Goal: Task Accomplishment & Management: Manage account settings

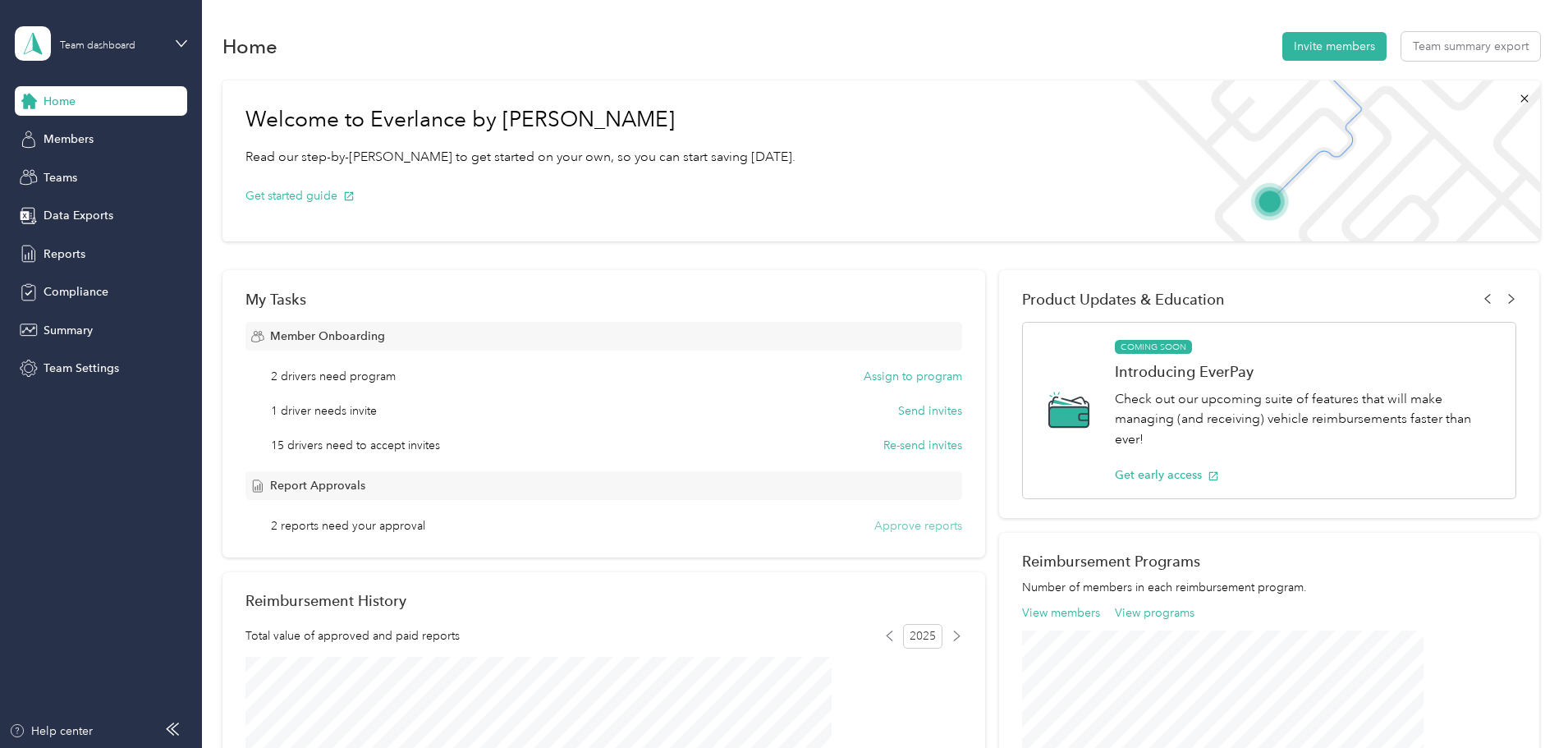
click at [892, 529] on button "Approve reports" at bounding box center [918, 526] width 88 height 17
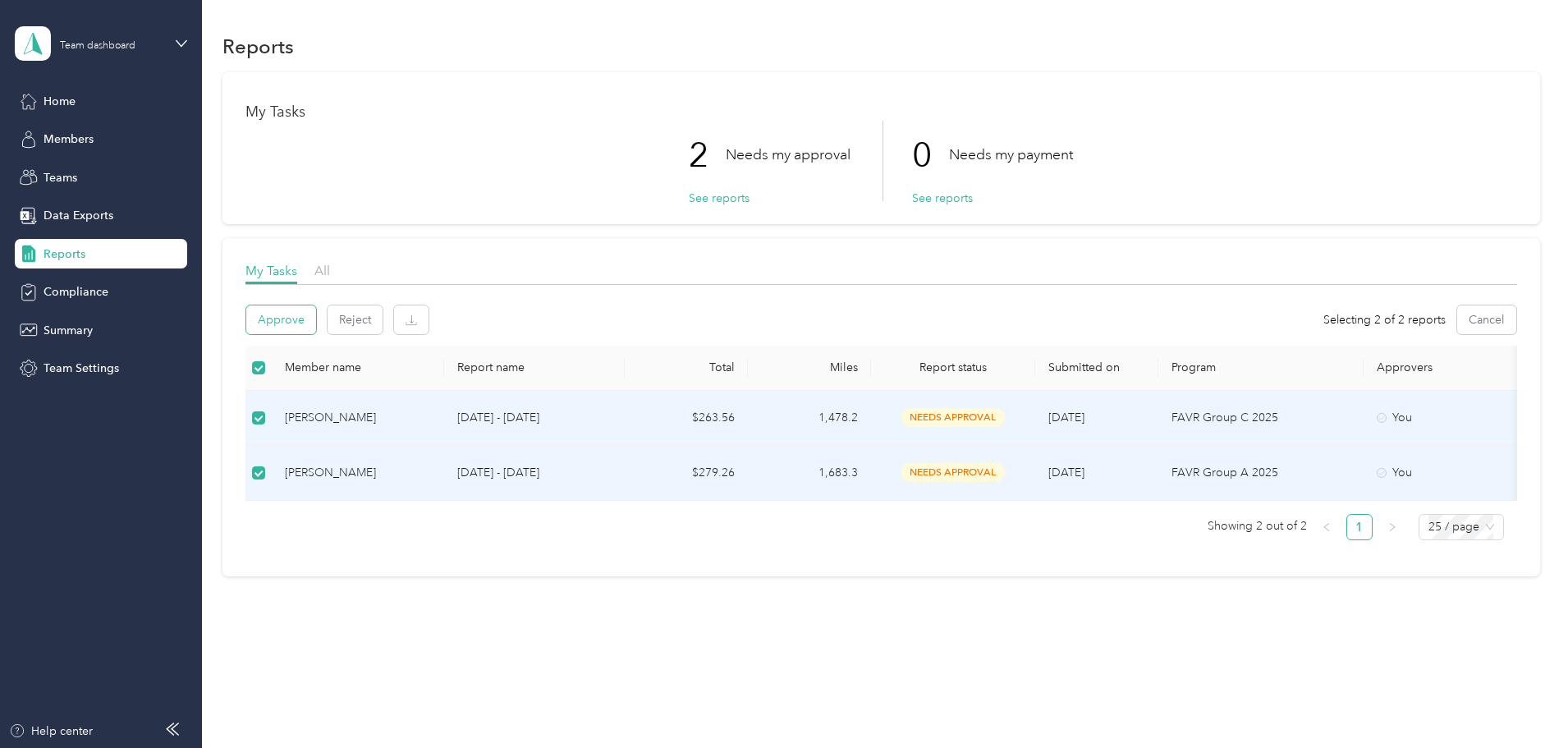
click at [316, 325] on button "Approve" at bounding box center [281, 320] width 70 height 28
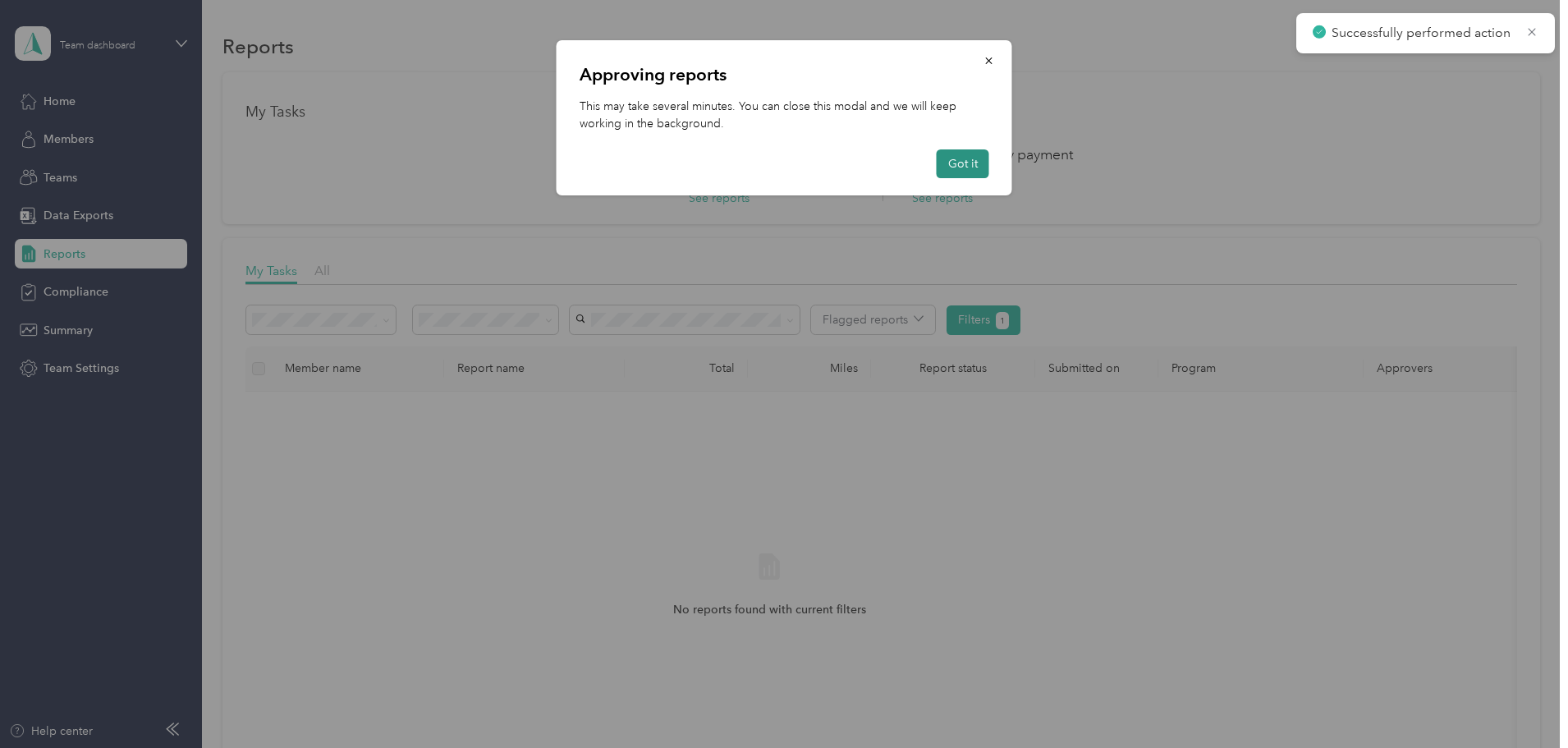
click at [952, 159] on button "Got it" at bounding box center [963, 164] width 52 height 28
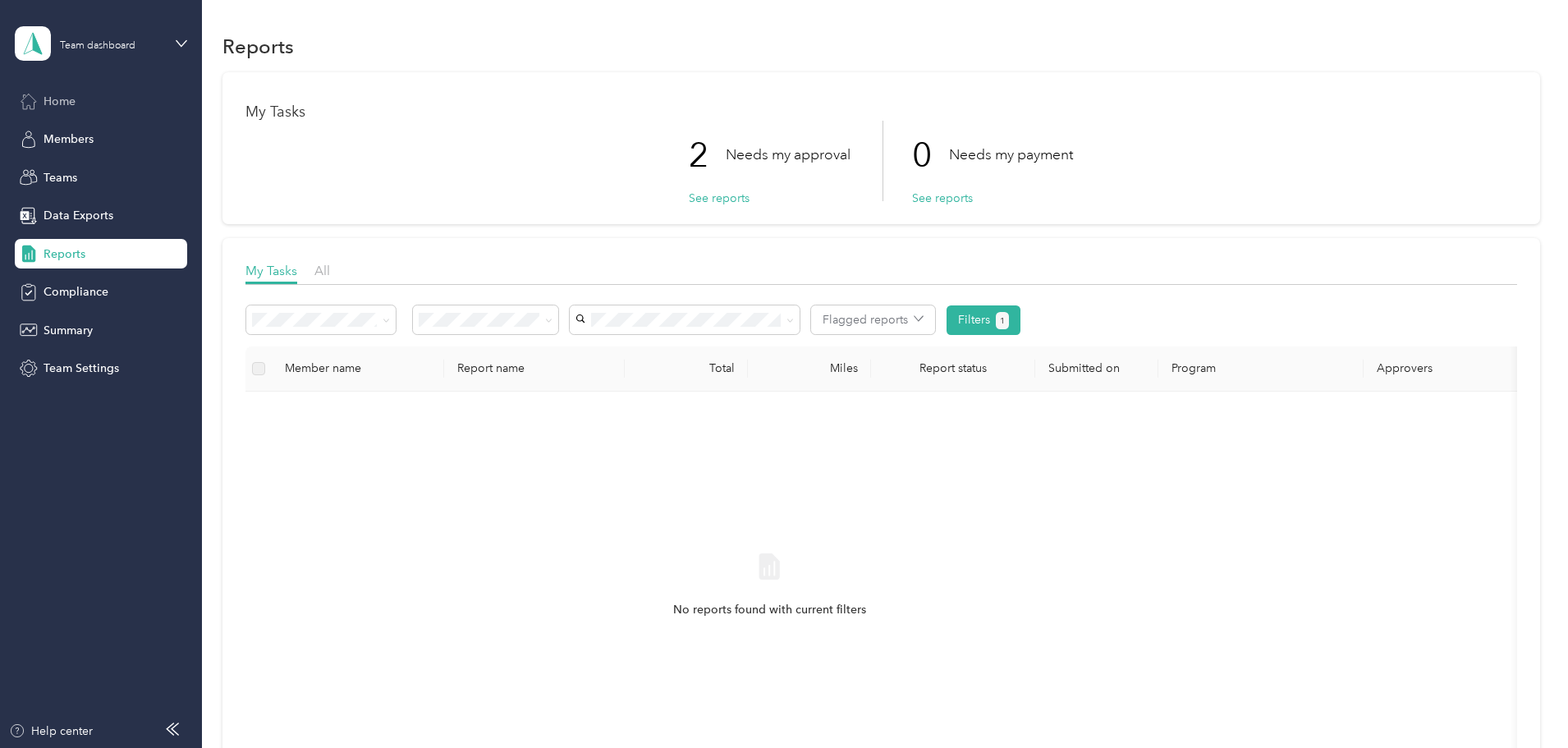
click at [71, 97] on span "Home" at bounding box center [59, 101] width 32 height 17
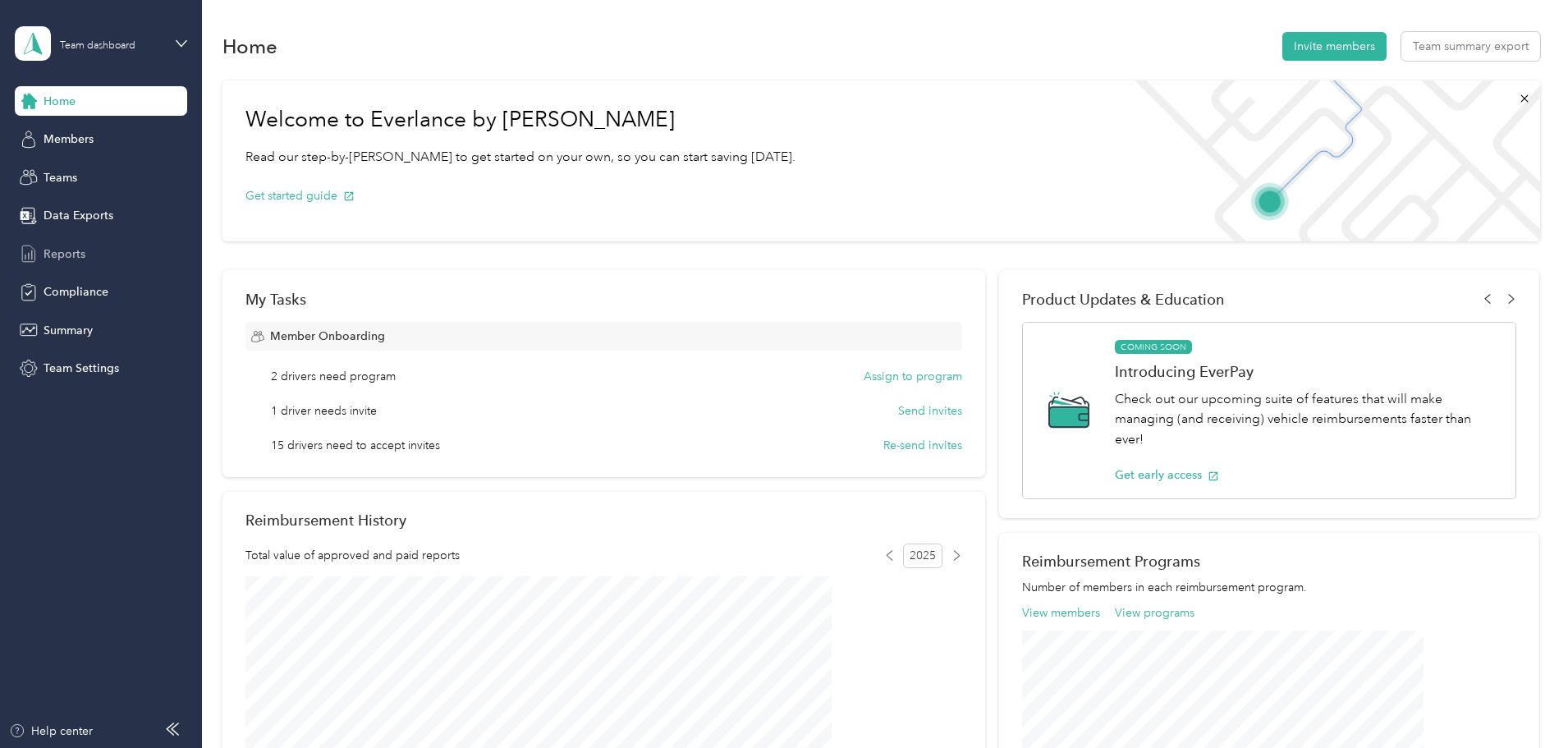
click at [72, 257] on span "Reports" at bounding box center [64, 253] width 42 height 17
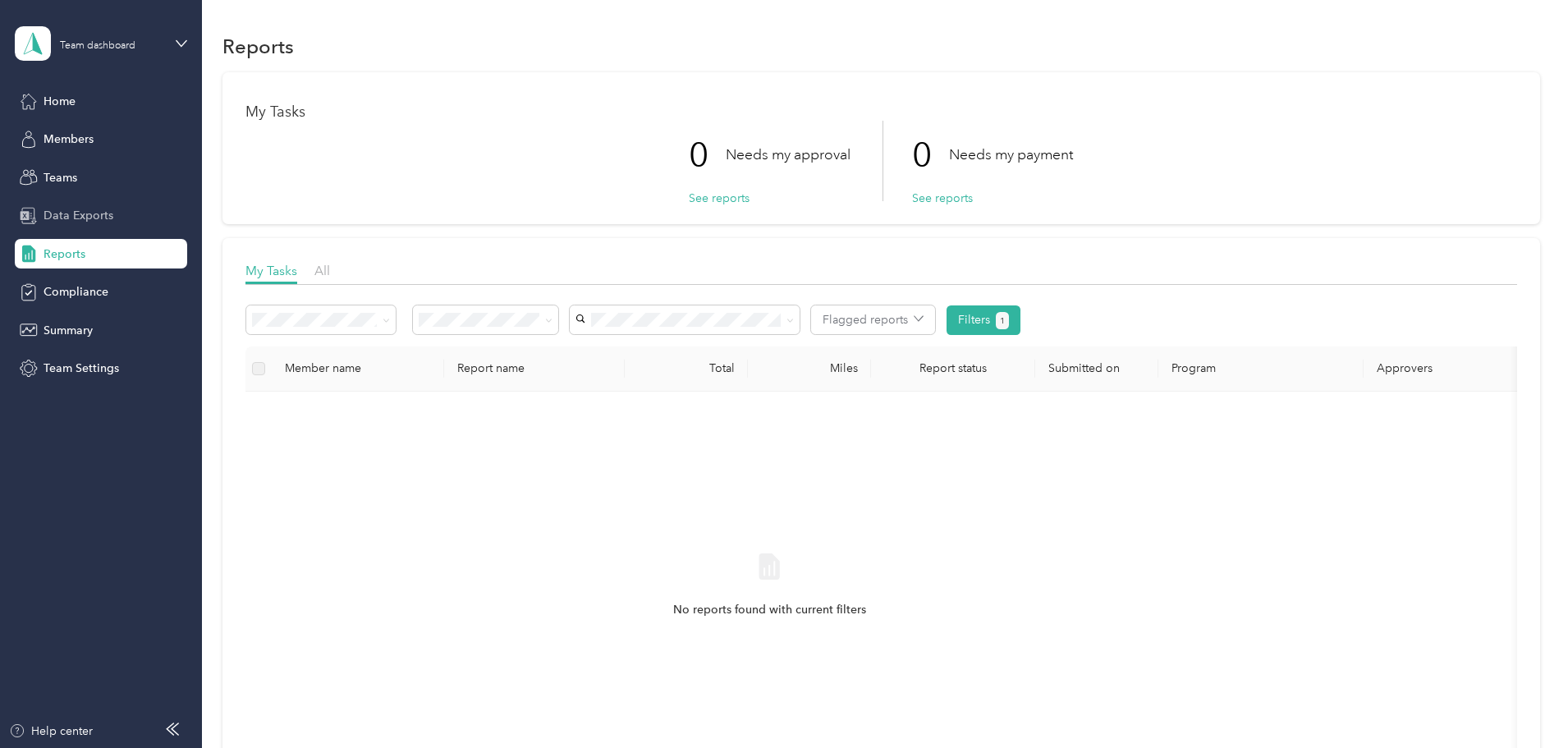
click at [68, 214] on span "Data Exports" at bounding box center [78, 215] width 70 height 17
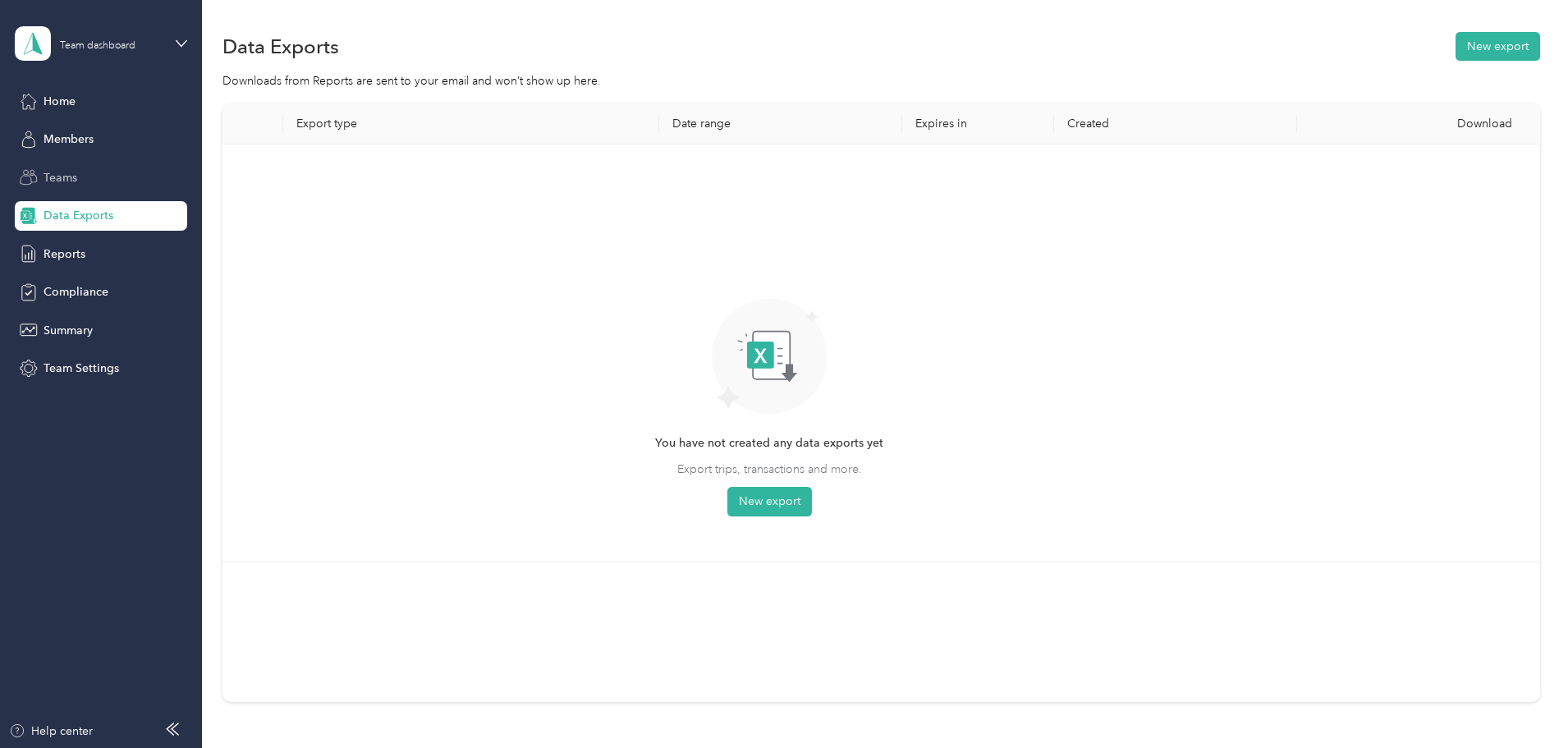
click at [62, 175] on span "Teams" at bounding box center [60, 177] width 34 height 17
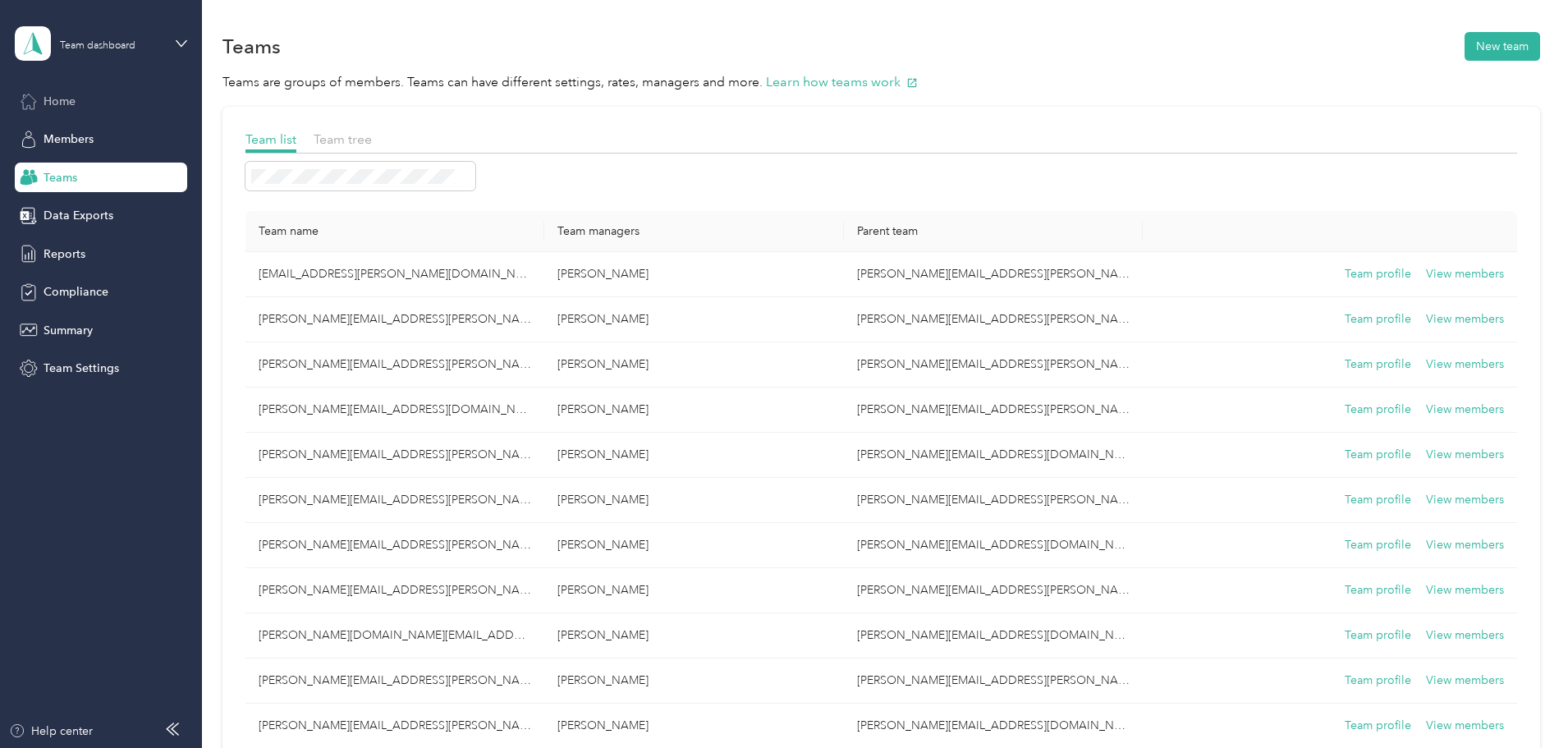
click at [50, 111] on div "Home" at bounding box center [101, 100] width 173 height 29
